Goal: Task Accomplishment & Management: Use online tool/utility

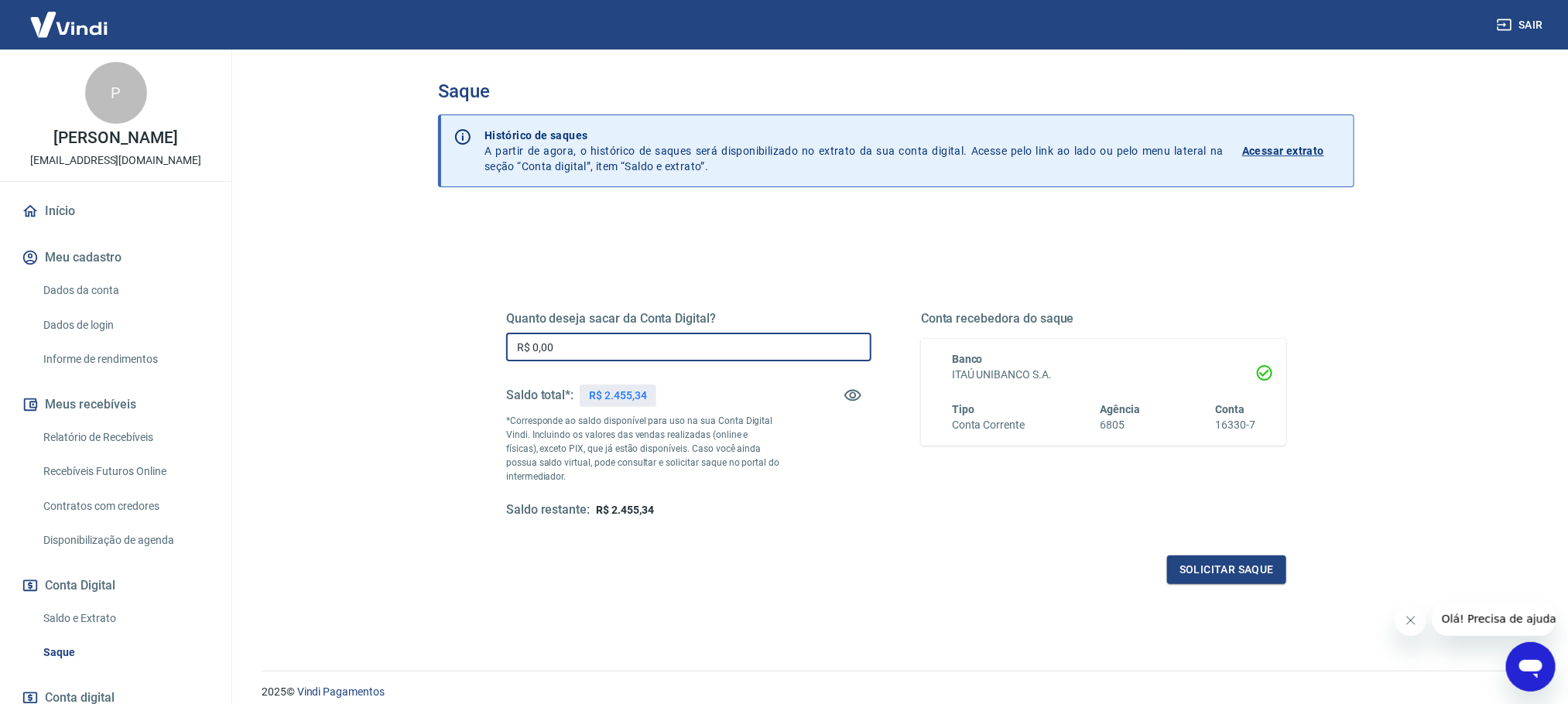
click at [560, 333] on input "R$ 0,00" at bounding box center [689, 348] width 365 height 29
type input "R$ 2.455,00"
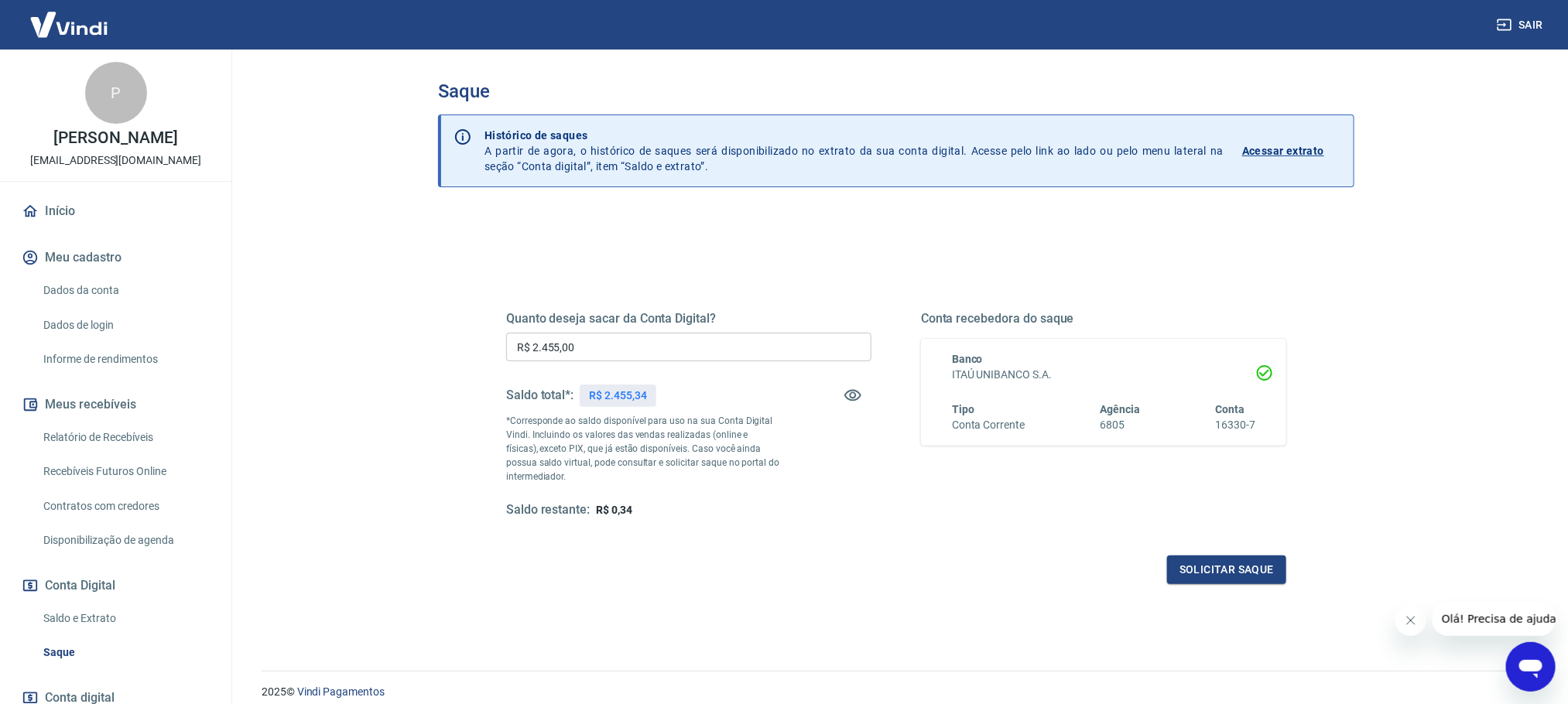
click at [939, 574] on div "Solicitar saque" at bounding box center [897, 570] width 780 height 29
click at [1222, 558] on button "Solicitar saque" at bounding box center [1227, 570] width 119 height 29
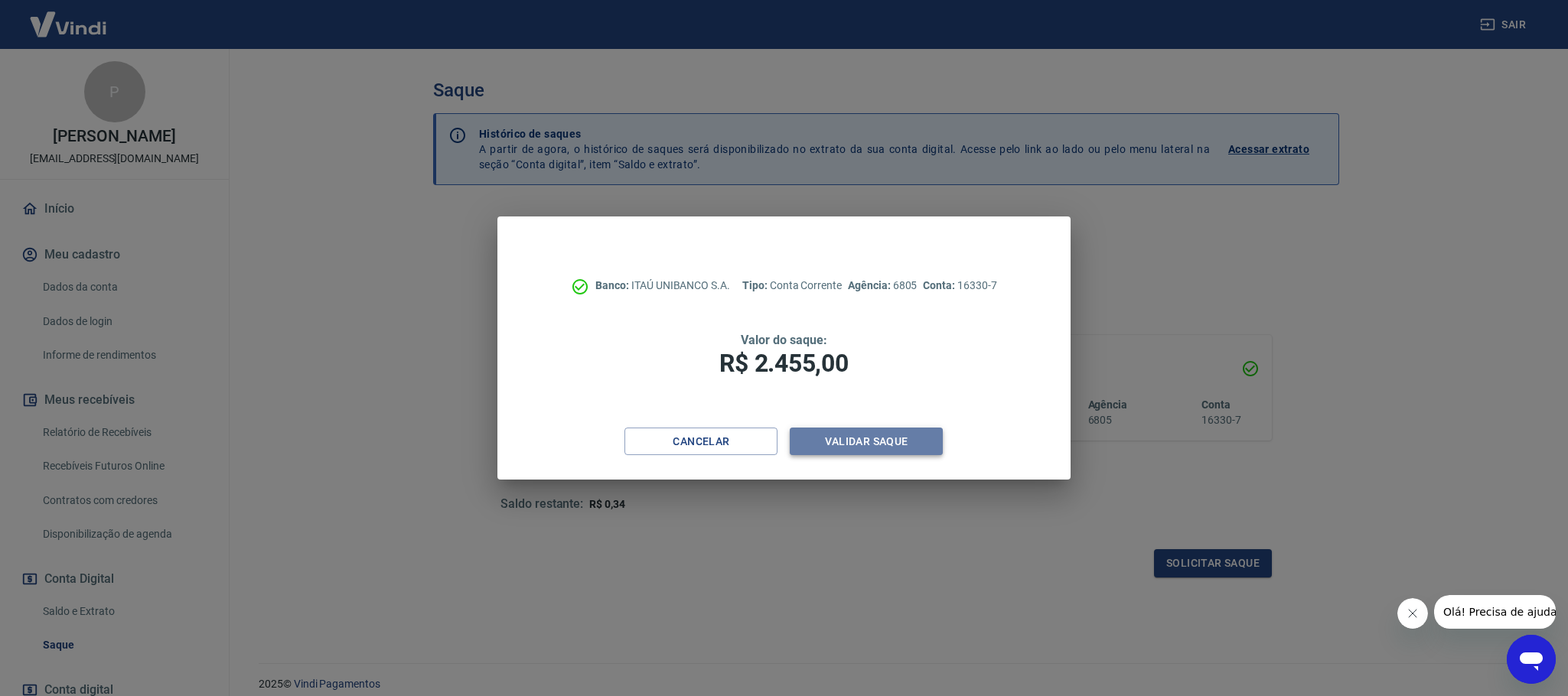
click at [863, 428] on button "Validar saque" at bounding box center [865, 442] width 153 height 29
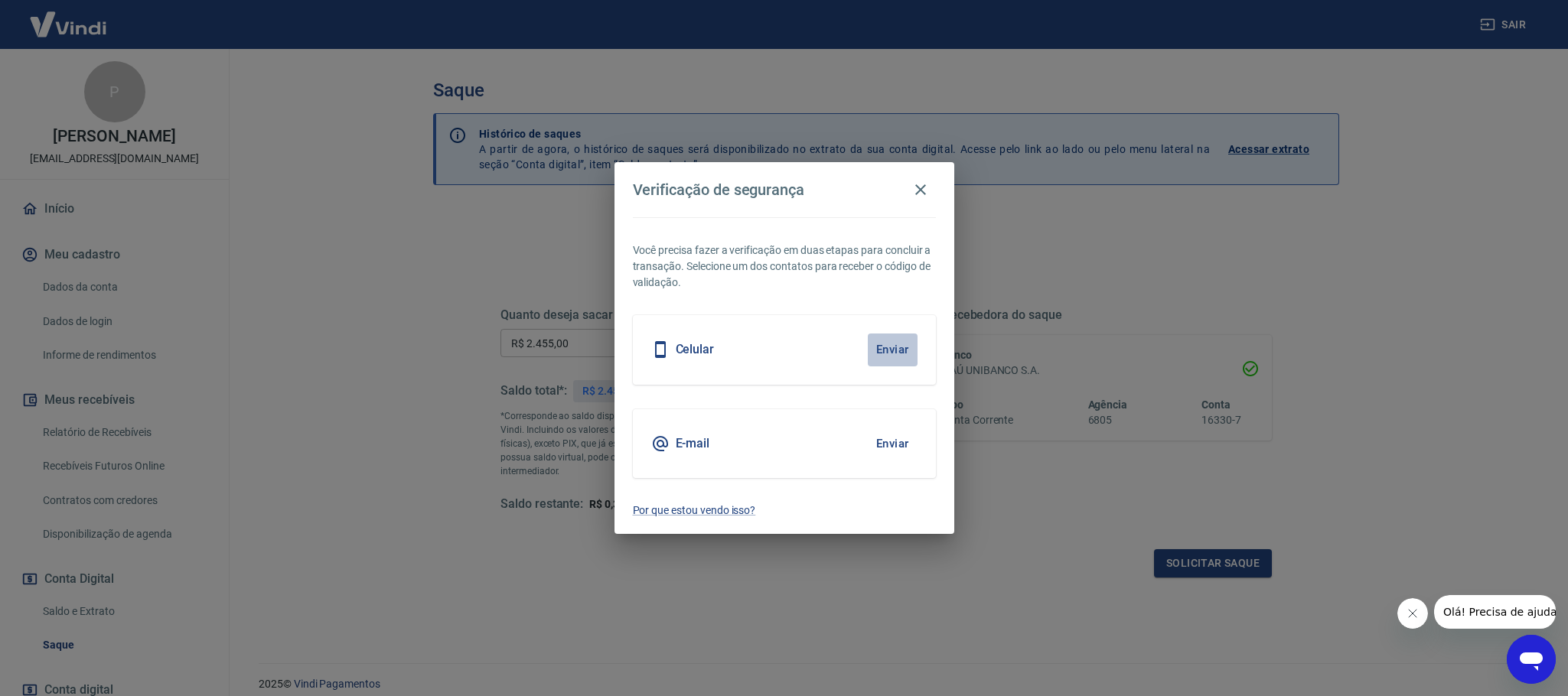
click at [883, 340] on button "Enviar" at bounding box center [892, 349] width 50 height 32
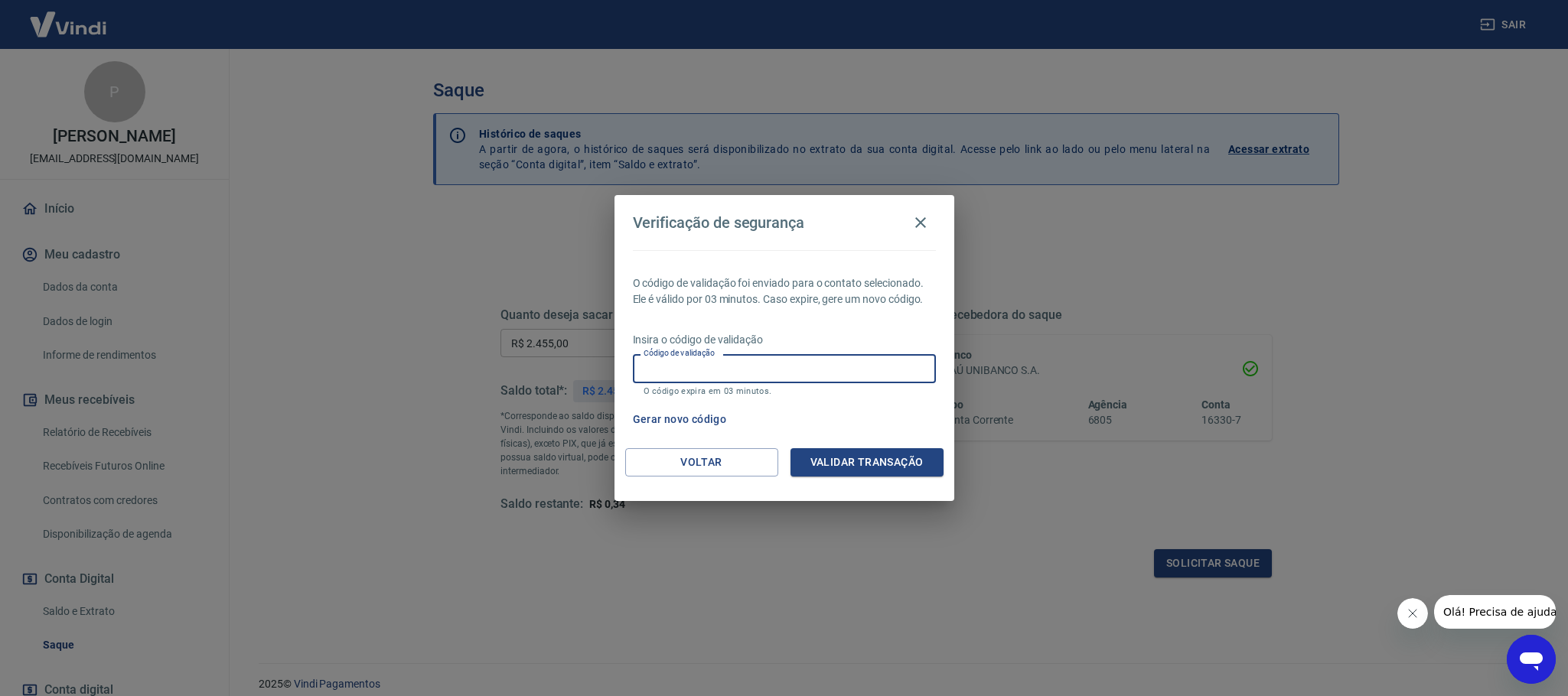
click at [865, 369] on input "Código de validação" at bounding box center [784, 368] width 303 height 29
type input "952865"
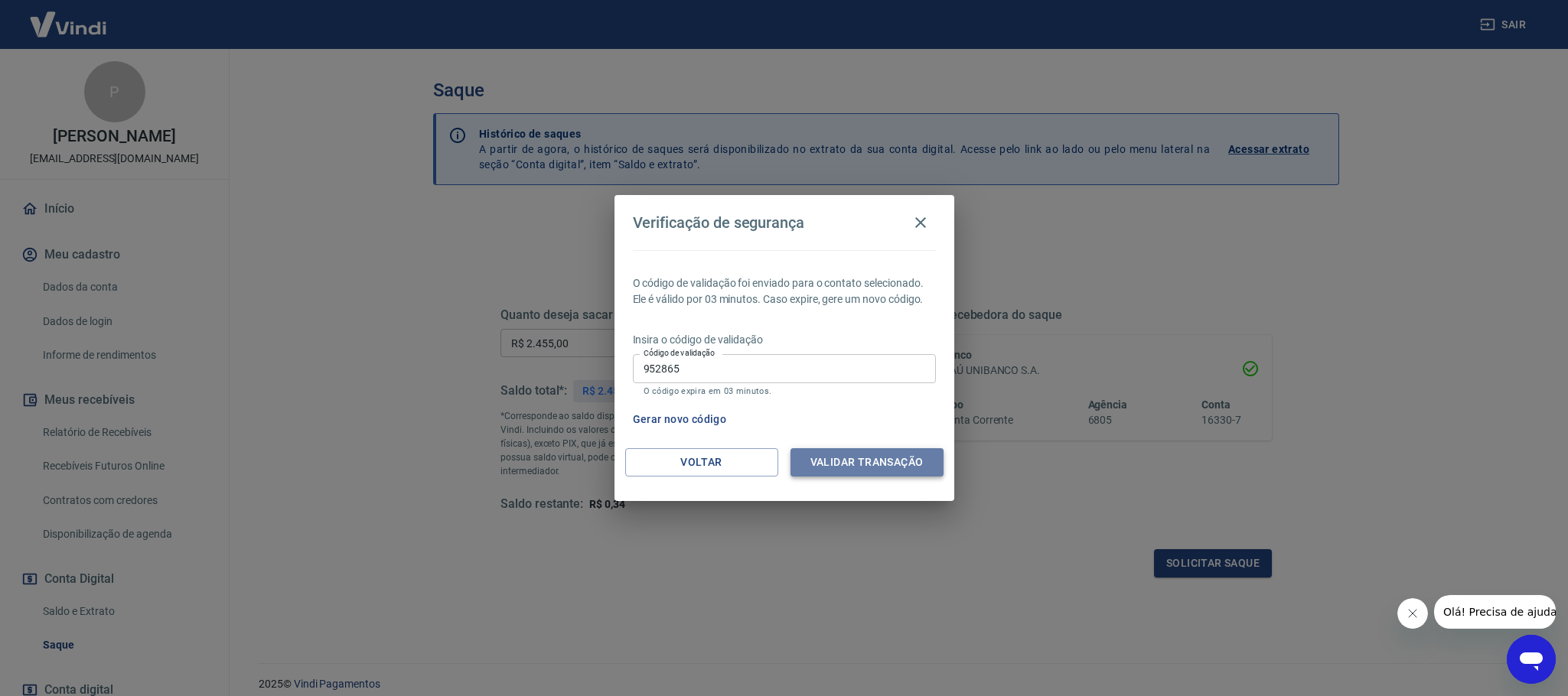
click at [852, 453] on button "Validar transação" at bounding box center [866, 463] width 153 height 29
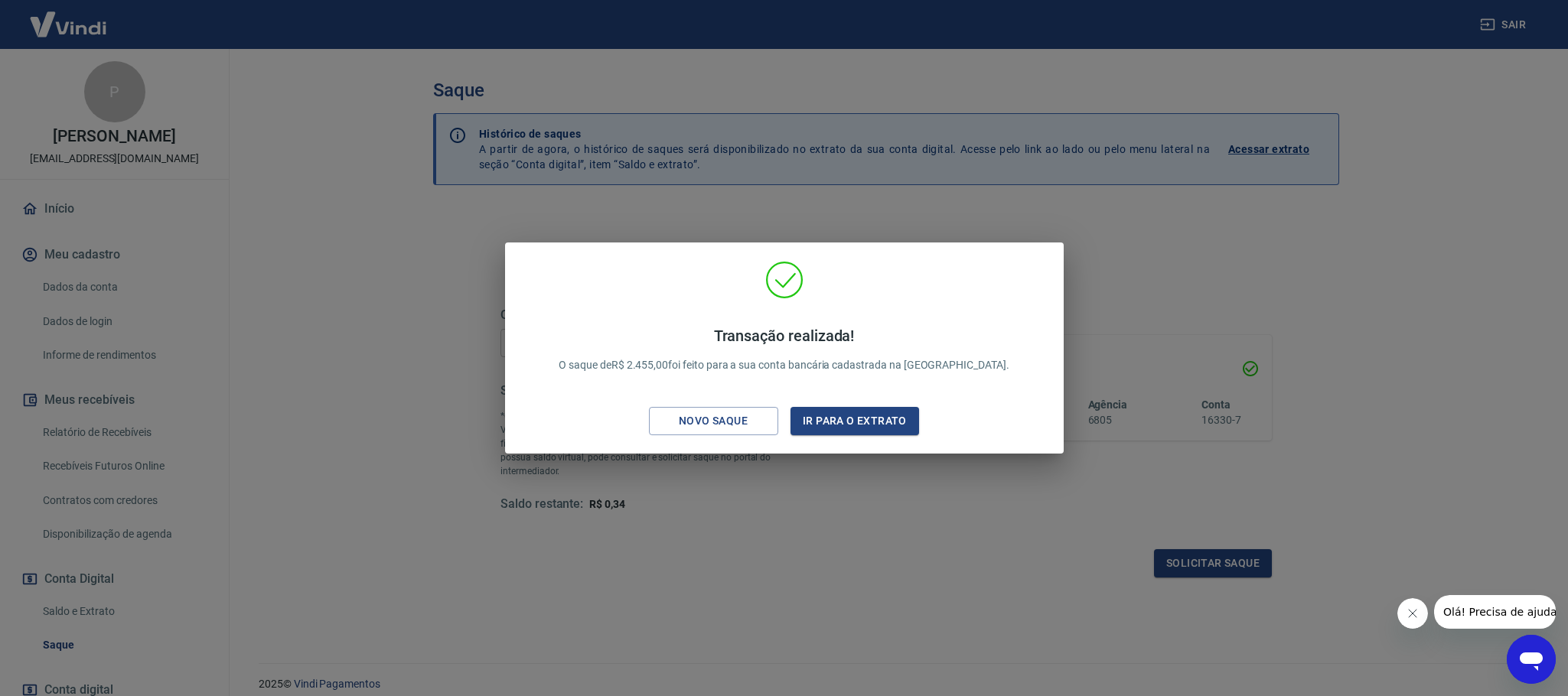
click at [1118, 260] on div "Transação realizada! O saque de R$ 2.455,00 foi feito para a sua conta bancária…" at bounding box center [784, 348] width 1568 height 696
